Goal: Task Accomplishment & Management: Manage account settings

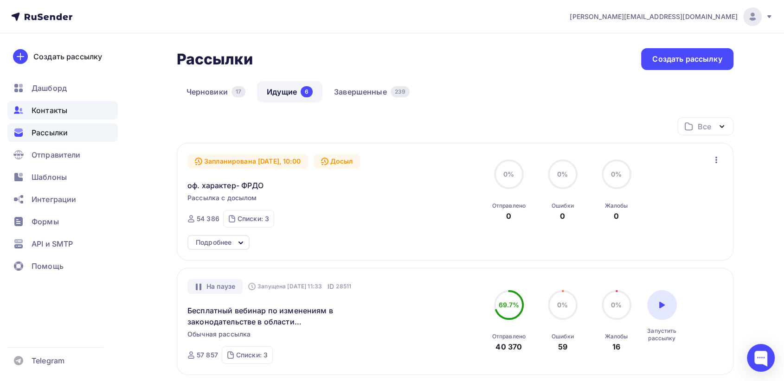
click at [51, 111] on span "Контакты" at bounding box center [50, 110] width 36 height 11
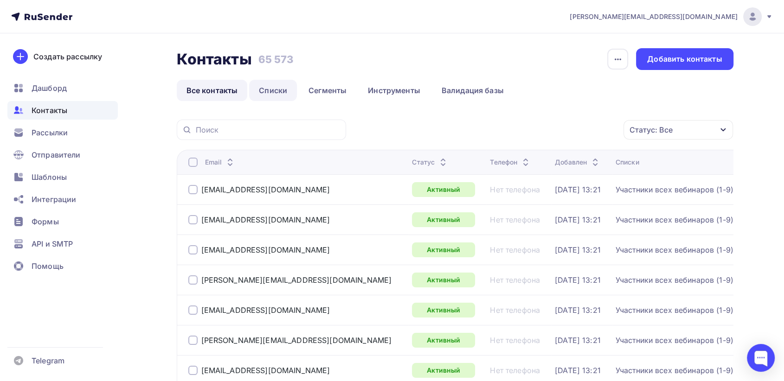
click at [281, 93] on link "Списки" at bounding box center [273, 90] width 48 height 21
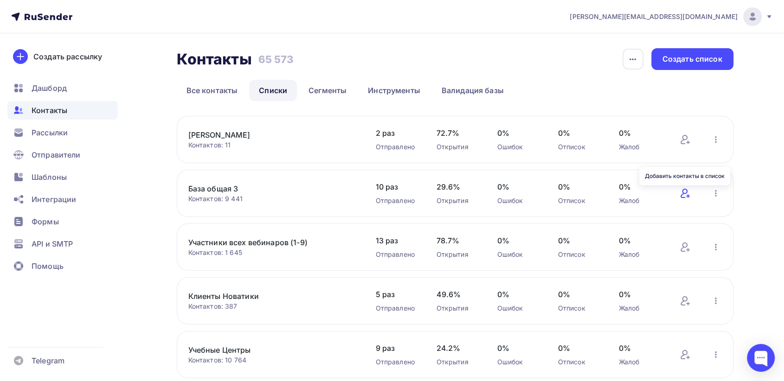
click at [683, 192] on icon at bounding box center [684, 193] width 11 height 11
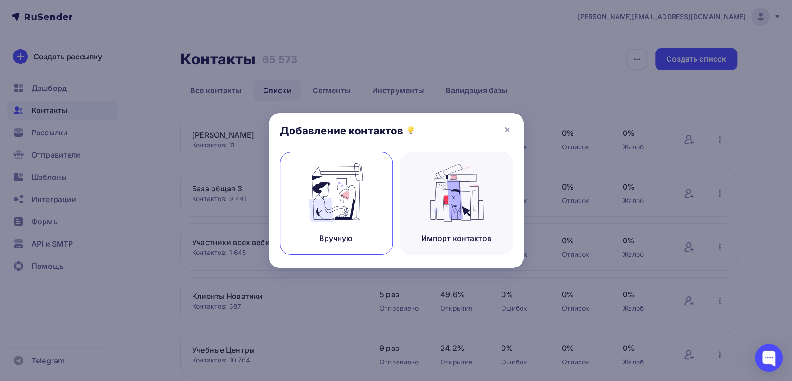
click at [344, 208] on img at bounding box center [336, 192] width 62 height 58
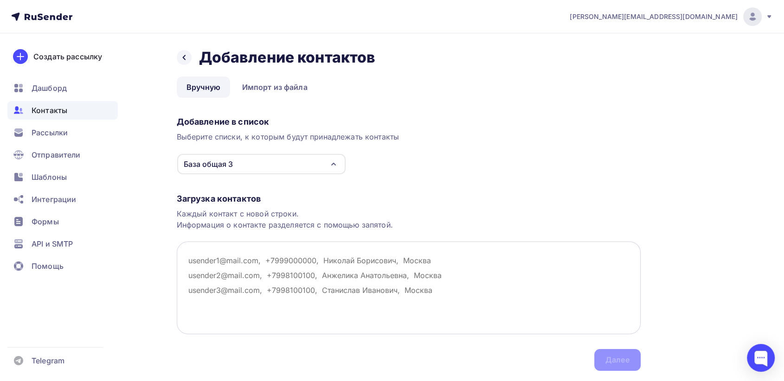
click at [224, 262] on textarea at bounding box center [409, 288] width 464 height 93
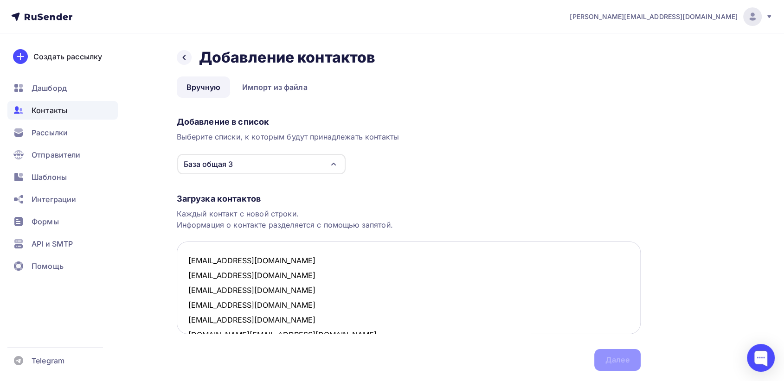
scroll to position [272, 0]
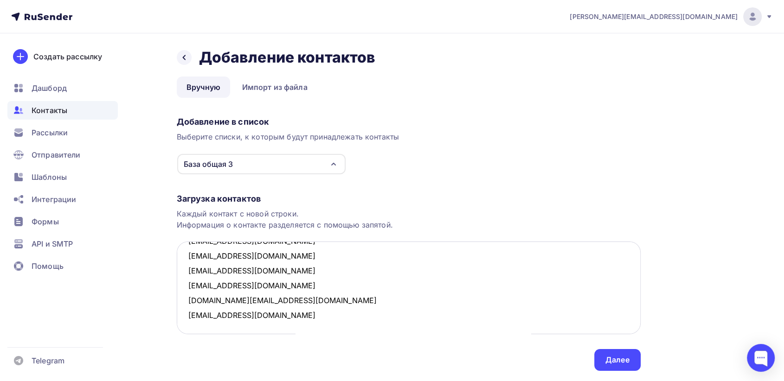
paste textarea "[EMAIL_ADDRESS][DOMAIN_NAME] [EMAIL_ADDRESS][DOMAIN_NAME] [DOMAIN_NAME][EMAIL_A…"
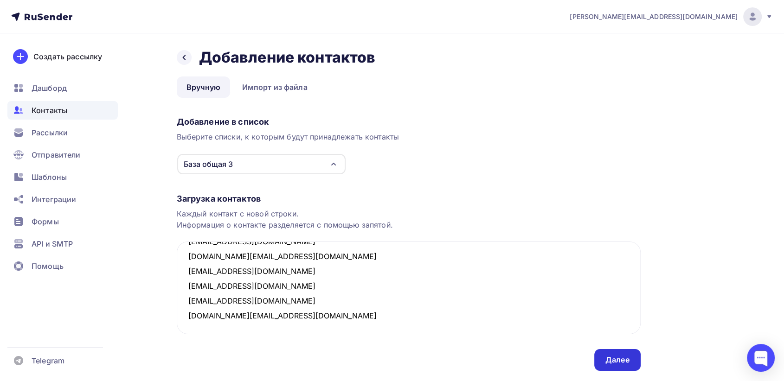
type textarea "[EMAIL_ADDRESS][DOMAIN_NAME] [EMAIL_ADDRESS][DOMAIN_NAME] [EMAIL_ADDRESS][DOMAI…"
click at [613, 355] on div "Далее" at bounding box center [617, 360] width 24 height 11
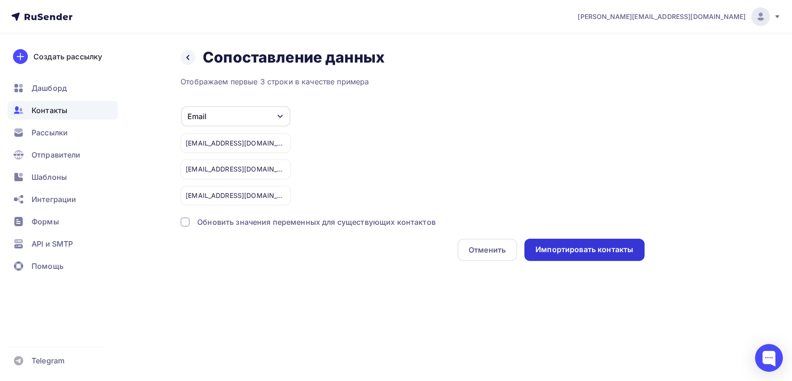
click at [575, 249] on div "Импортировать контакты" at bounding box center [584, 249] width 98 height 11
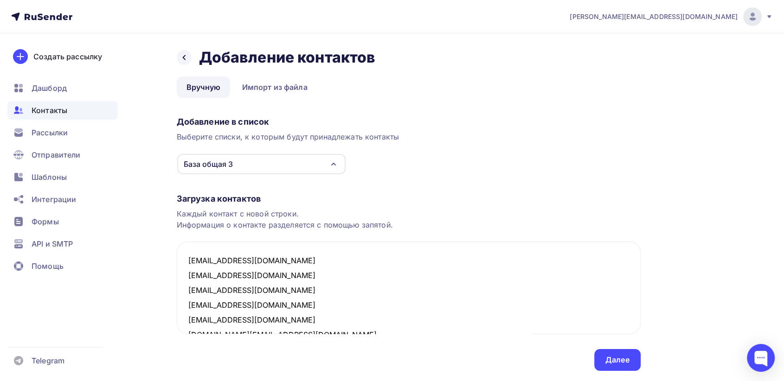
scroll to position [316, 0]
